Goal: Task Accomplishment & Management: Use online tool/utility

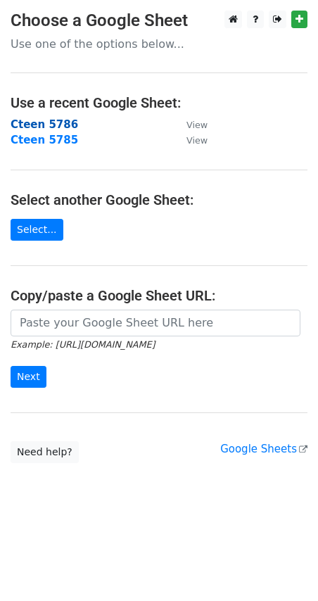
click at [48, 126] on strong "Cteen 5786" at bounding box center [45, 124] width 68 height 13
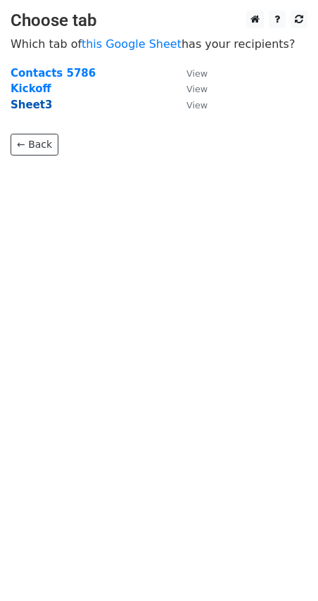
click at [26, 107] on strong "Sheet3" at bounding box center [32, 105] width 42 height 13
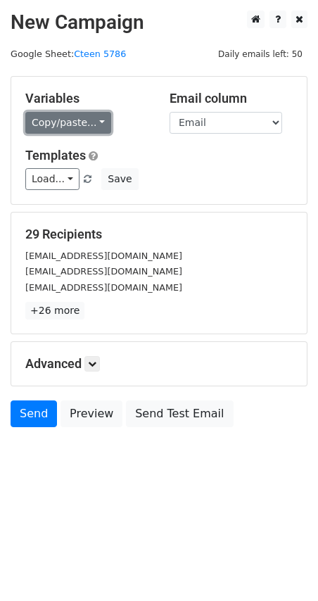
click at [61, 125] on link "Copy/paste..." at bounding box center [68, 123] width 86 height 22
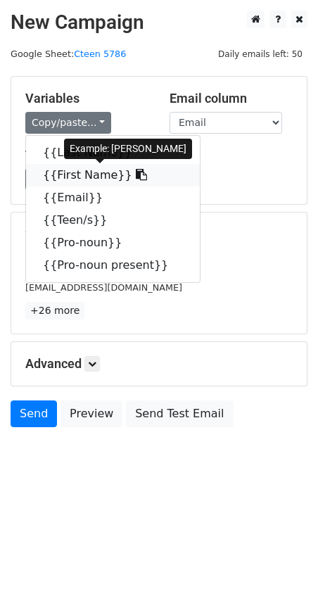
click at [77, 167] on link "{{First Name}}" at bounding box center [113, 175] width 174 height 23
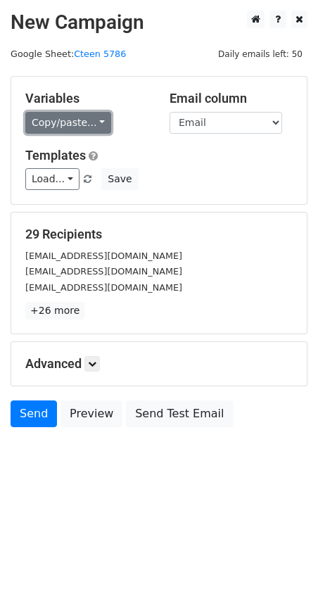
click at [96, 113] on link "Copy/paste..." at bounding box center [68, 123] width 86 height 22
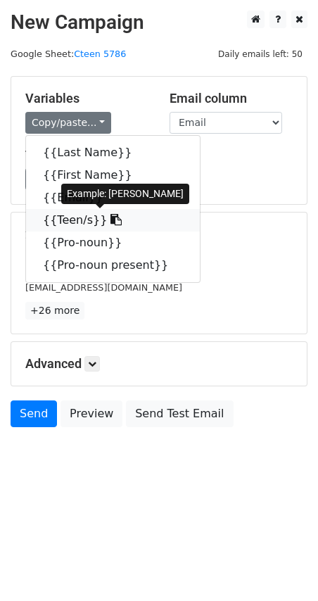
click at [111, 218] on icon at bounding box center [116, 219] width 11 height 11
